Goal: Task Accomplishment & Management: Use online tool/utility

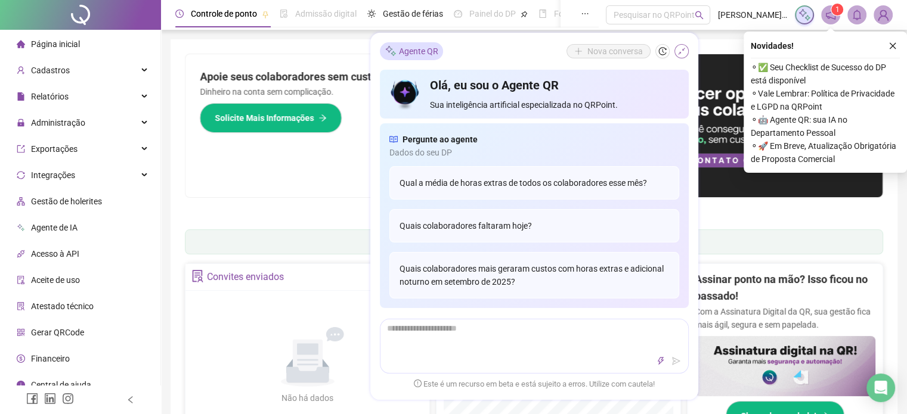
click at [681, 48] on icon "shrink" at bounding box center [681, 51] width 8 height 8
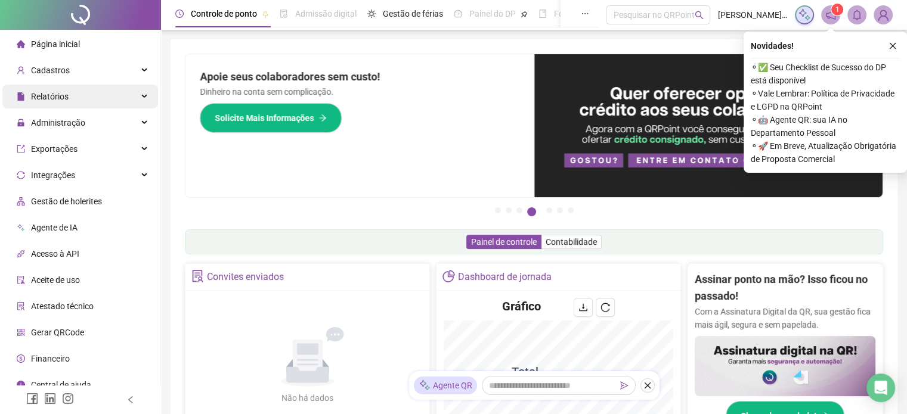
click at [100, 92] on div "Relatórios" at bounding box center [80, 97] width 156 height 24
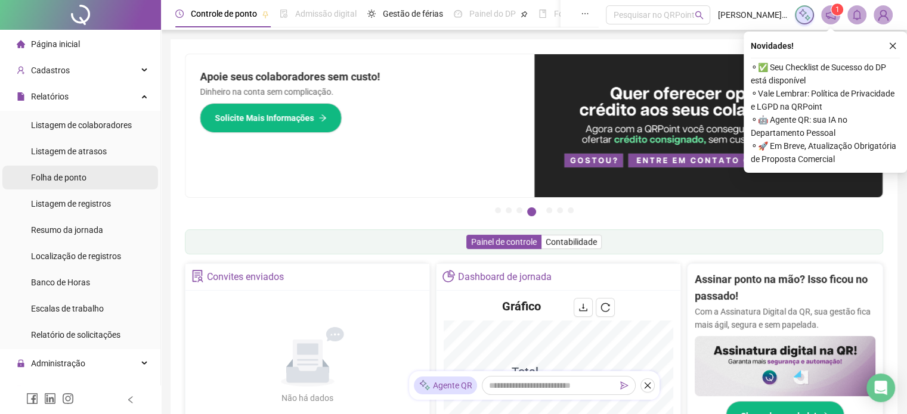
click at [85, 170] on div "Folha de ponto" at bounding box center [58, 178] width 55 height 24
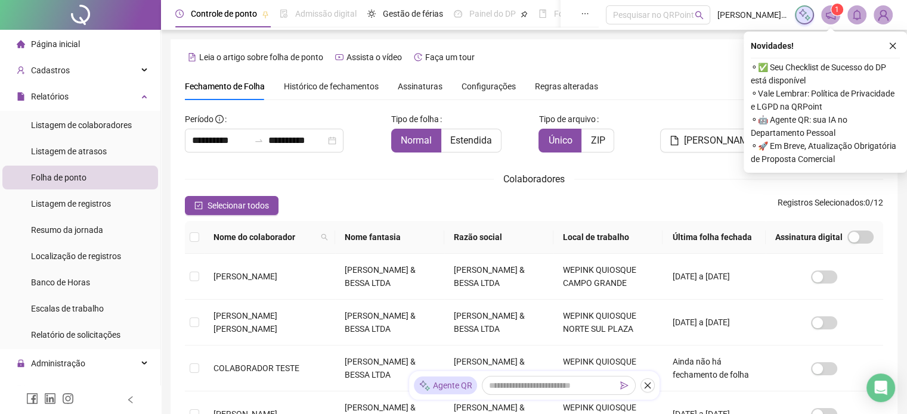
scroll to position [30, 0]
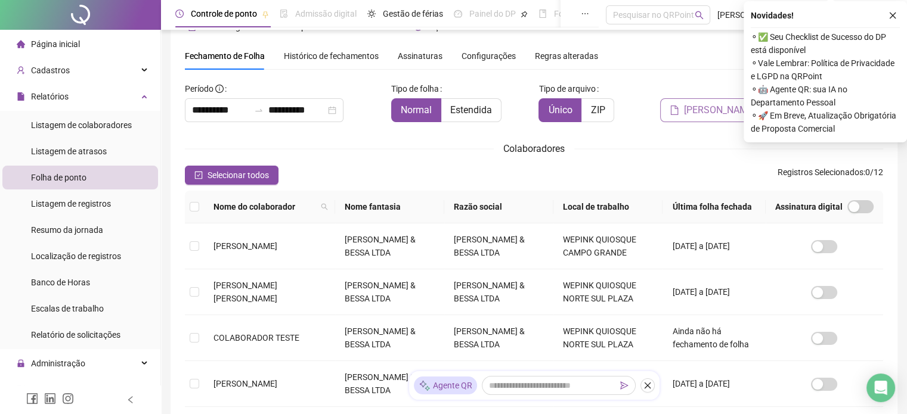
click at [722, 103] on span "[PERSON_NAME]" at bounding box center [720, 110] width 72 height 14
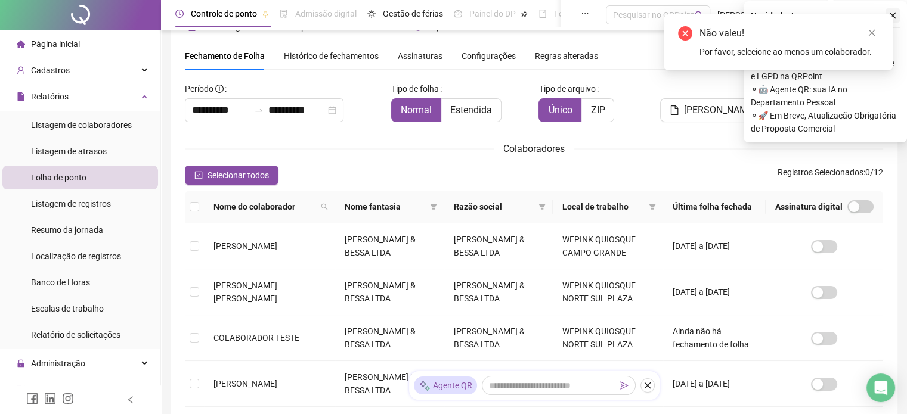
click at [887, 10] on button "button" at bounding box center [892, 15] width 14 height 14
